Goal: Transaction & Acquisition: Purchase product/service

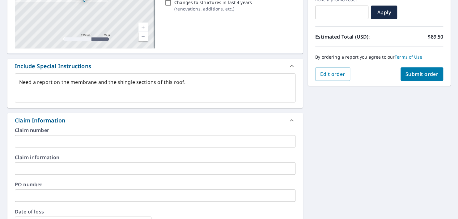
scroll to position [103, 0]
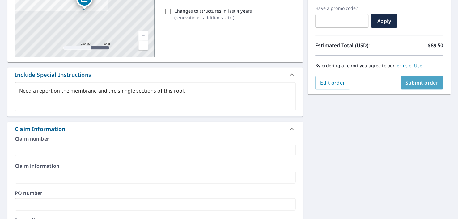
click at [429, 85] on span "Submit order" at bounding box center [421, 82] width 33 height 7
click at [411, 81] on span "Submit order" at bounding box center [421, 82] width 33 height 7
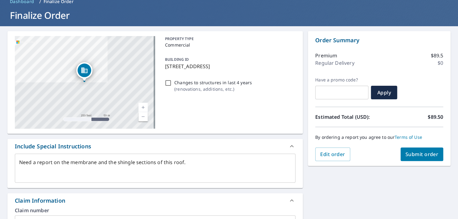
scroll to position [10, 0]
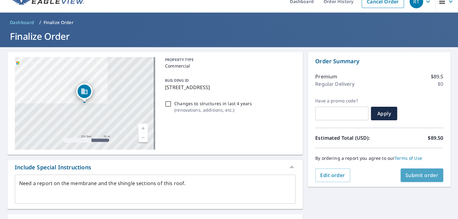
click at [405, 176] on span "Submit order" at bounding box center [421, 175] width 33 height 7
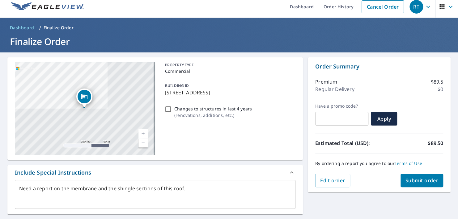
scroll to position [0, 0]
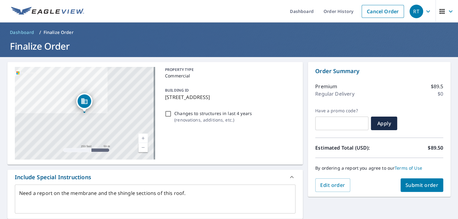
click at [51, 31] on p "Finalize Order" at bounding box center [59, 32] width 30 height 6
click at [165, 112] on input "Changes to structures in last 4 years ( renovations, additions, etc. )" at bounding box center [167, 113] width 7 height 7
checkbox input "true"
click at [417, 182] on span "Submit order" at bounding box center [421, 185] width 33 height 7
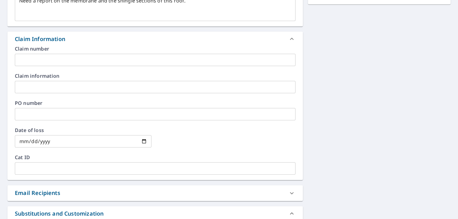
scroll to position [38, 0]
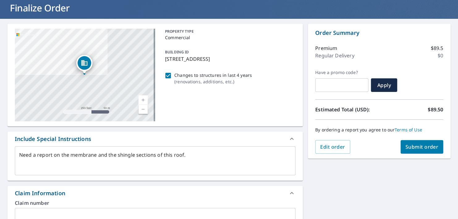
drag, startPoint x: 408, startPoint y: 146, endPoint x: 405, endPoint y: 147, distance: 3.7
click at [408, 146] on span "Submit order" at bounding box center [421, 147] width 33 height 7
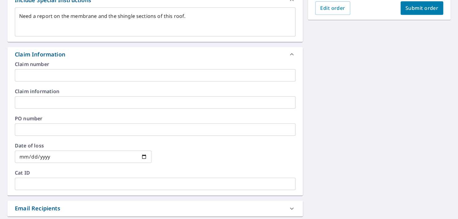
scroll to position [100, 0]
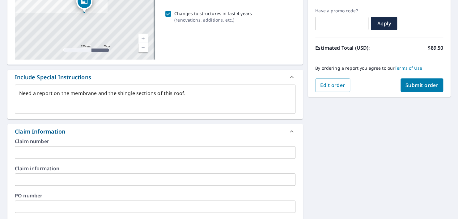
click at [428, 88] on button "Submit order" at bounding box center [421, 85] width 43 height 14
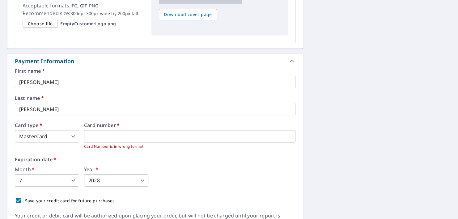
scroll to position [996, 0]
click at [129, 164] on div "Expiration date   * Month   * 7 7 ​ Year   * 2028 2028 ​" at bounding box center [155, 172] width 281 height 30
click at [36, 178] on body "RT RT Dashboard Order History Cancel Order RT Dashboard / Finalize Order Finali…" at bounding box center [229, 109] width 458 height 219
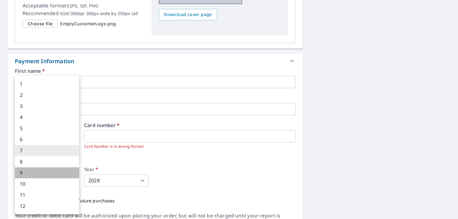
click at [37, 177] on li "9" at bounding box center [47, 172] width 64 height 11
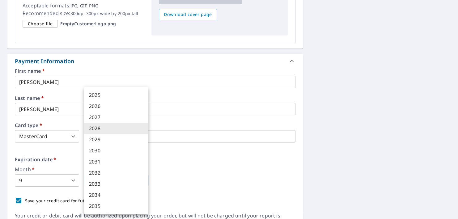
click at [113, 180] on body "RT RT Dashboard Order History Cancel Order RT Dashboard / Finalize Order Finali…" at bounding box center [229, 109] width 458 height 219
click at [104, 119] on li "2027" at bounding box center [116, 117] width 64 height 11
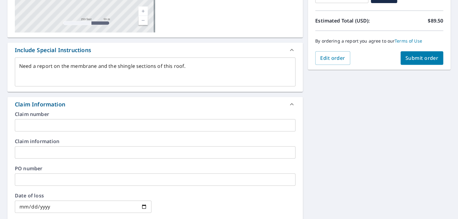
scroll to position [69, 0]
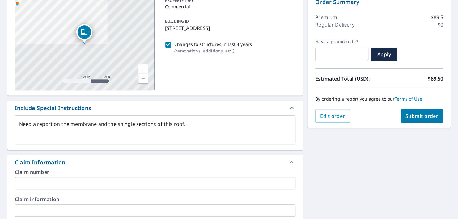
click at [423, 118] on span "Submit order" at bounding box center [421, 116] width 33 height 7
drag, startPoint x: 416, startPoint y: 111, endPoint x: 403, endPoint y: 111, distance: 12.7
click at [416, 111] on button "Submit order" at bounding box center [421, 116] width 43 height 14
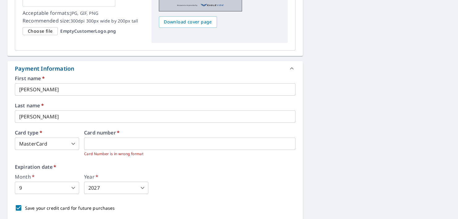
scroll to position [1019, 0]
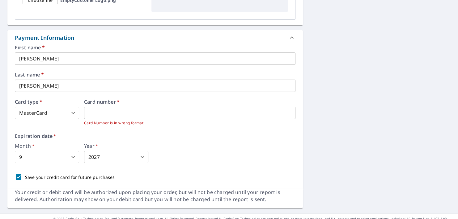
click at [18, 173] on input "Save your credit card for future purchases" at bounding box center [18, 177] width 13 height 13
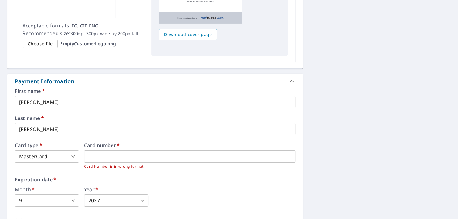
scroll to position [965, 0]
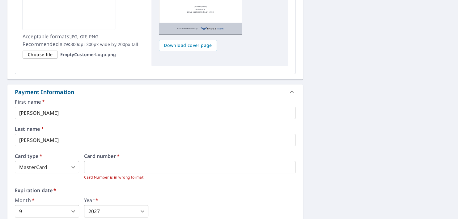
click at [60, 209] on body "RT RT Dashboard Order History Cancel Order RT Dashboard / Finalize Order Finali…" at bounding box center [229, 109] width 458 height 219
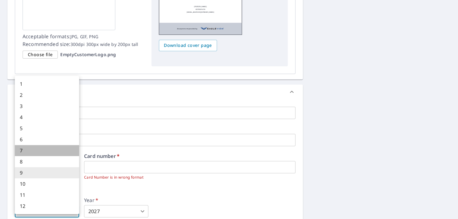
click at [44, 151] on li "7" at bounding box center [47, 150] width 64 height 11
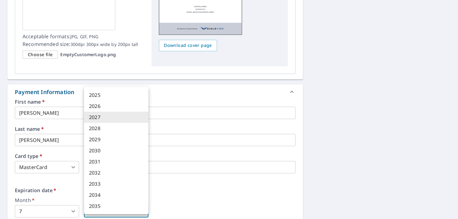
click at [100, 211] on body "RT RT Dashboard Order History Cancel Order RT Dashboard / Finalize Order Finali…" at bounding box center [229, 109] width 458 height 219
click at [90, 133] on li "2028" at bounding box center [116, 128] width 64 height 11
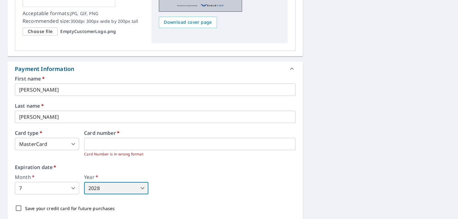
scroll to position [1027, 0]
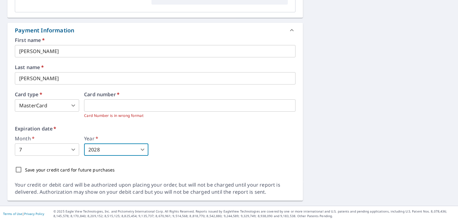
click at [20, 169] on input "Save your credit card for future purchases" at bounding box center [18, 169] width 13 height 13
checkbox input "true"
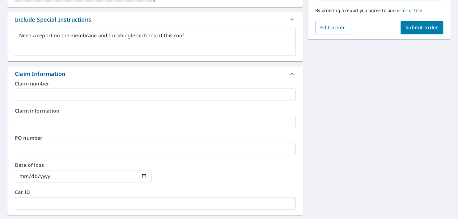
scroll to position [131, 0]
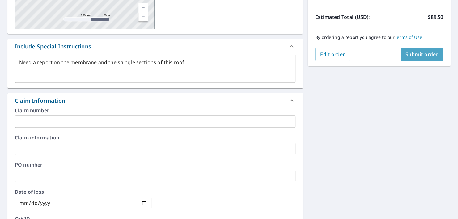
click at [417, 54] on span "Submit order" at bounding box center [421, 54] width 33 height 7
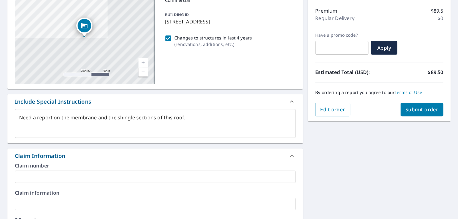
scroll to position [38, 0]
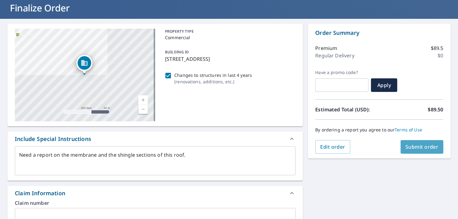
click at [414, 144] on span "Submit order" at bounding box center [421, 147] width 33 height 7
click at [414, 143] on button "Submit order" at bounding box center [421, 147] width 43 height 14
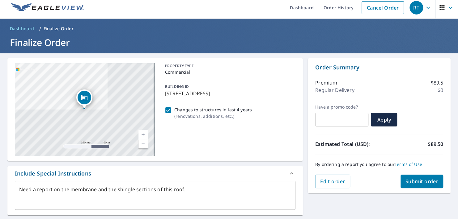
scroll to position [0, 0]
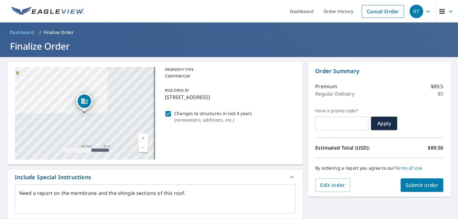
click at [422, 181] on button "Submit order" at bounding box center [421, 186] width 43 height 14
click at [421, 181] on button "Submit order" at bounding box center [421, 186] width 43 height 14
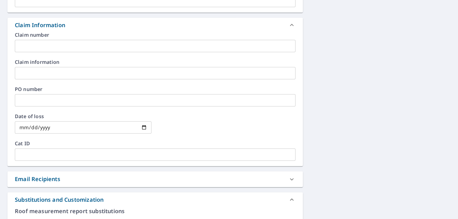
scroll to position [216, 0]
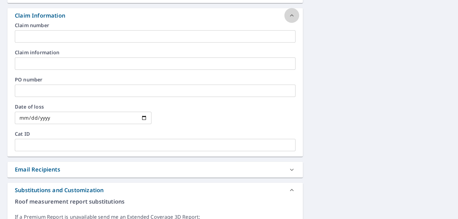
click at [290, 15] on icon at bounding box center [292, 15] width 4 height 2
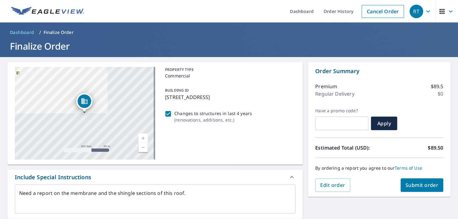
scroll to position [0, 0]
click at [397, 171] on link "Terms of Use" at bounding box center [408, 168] width 27 height 6
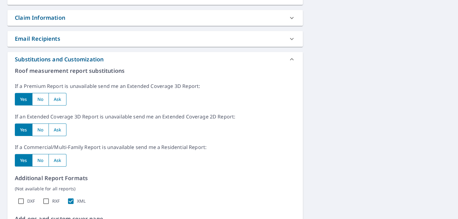
scroll to position [60, 0]
